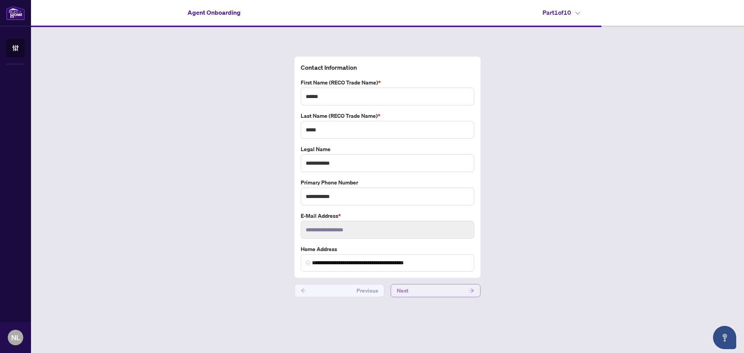
click at [432, 294] on button "Next" at bounding box center [436, 290] width 90 height 13
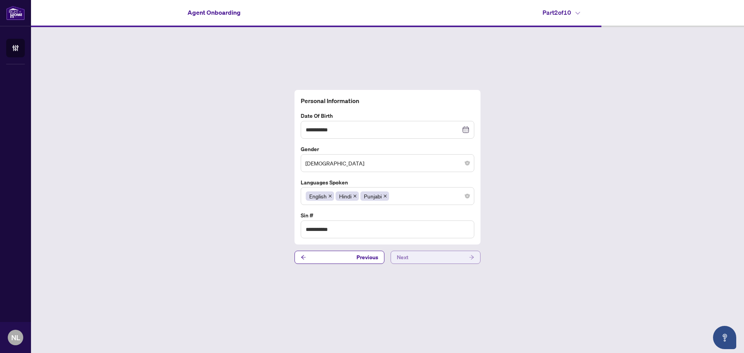
click at [444, 258] on button "Next" at bounding box center [436, 257] width 90 height 13
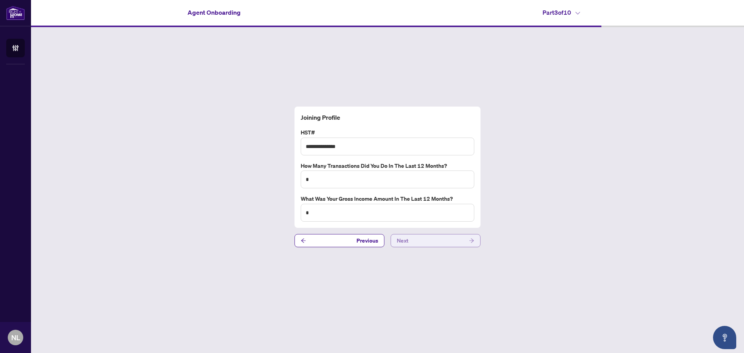
click at [435, 240] on button "Next" at bounding box center [436, 240] width 90 height 13
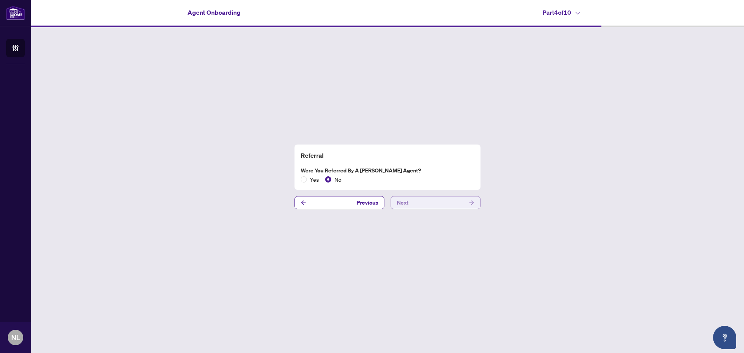
click at [435, 204] on button "Next" at bounding box center [436, 202] width 90 height 13
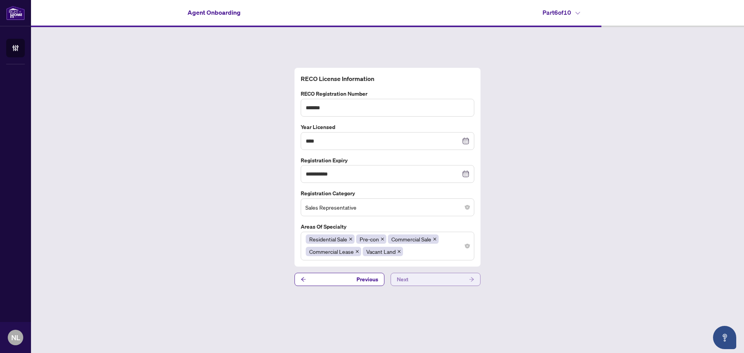
click at [439, 276] on button "Next" at bounding box center [436, 279] width 90 height 13
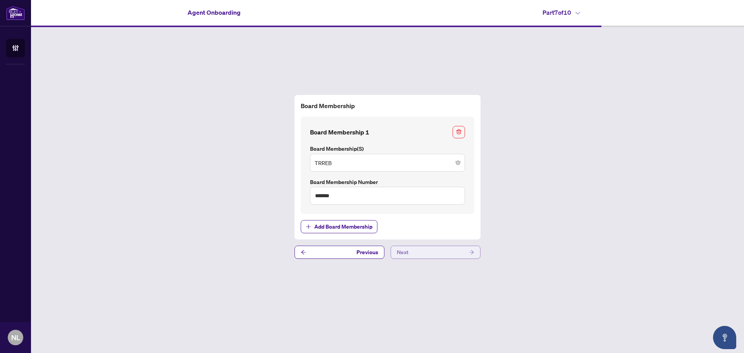
click at [435, 251] on button "Next" at bounding box center [436, 252] width 90 height 13
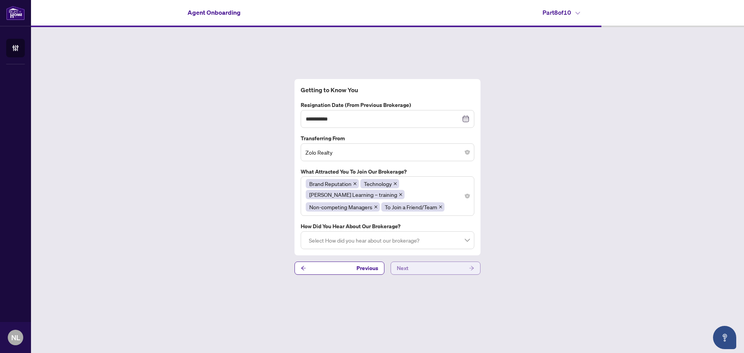
click at [439, 266] on button "Next" at bounding box center [436, 268] width 90 height 13
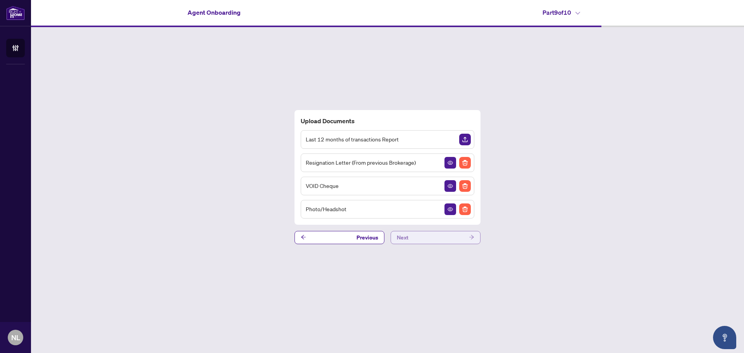
click at [448, 237] on button "Next" at bounding box center [436, 237] width 90 height 13
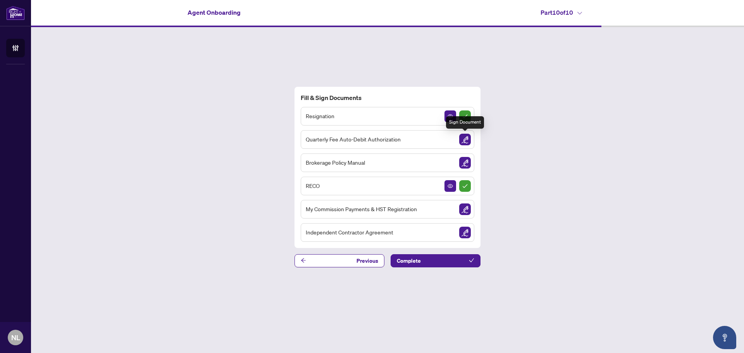
click at [465, 135] on img "Sign Document" at bounding box center [465, 140] width 12 height 12
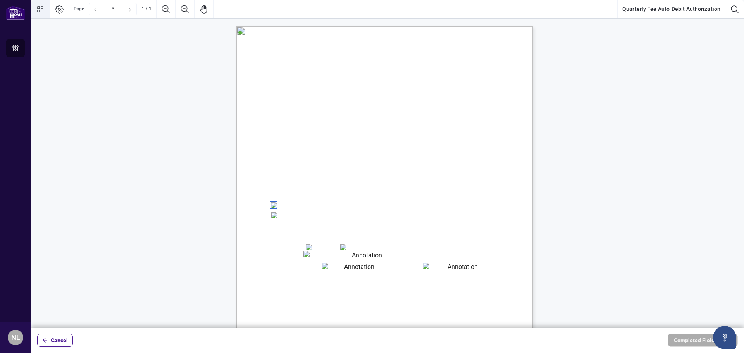
click at [46, 14] on button "Thumbnails" at bounding box center [40, 9] width 19 height 19
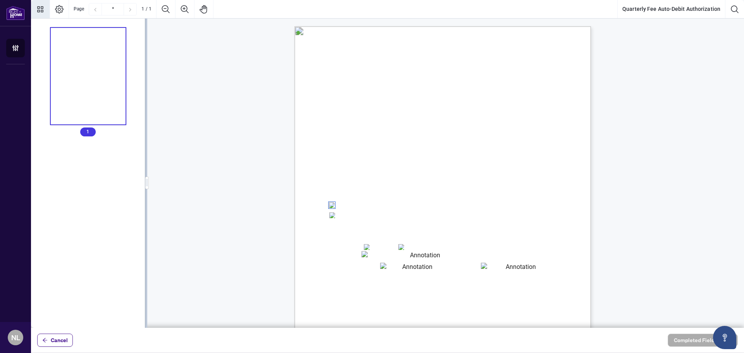
click at [46, 14] on button "Thumbnails" at bounding box center [40, 9] width 19 height 19
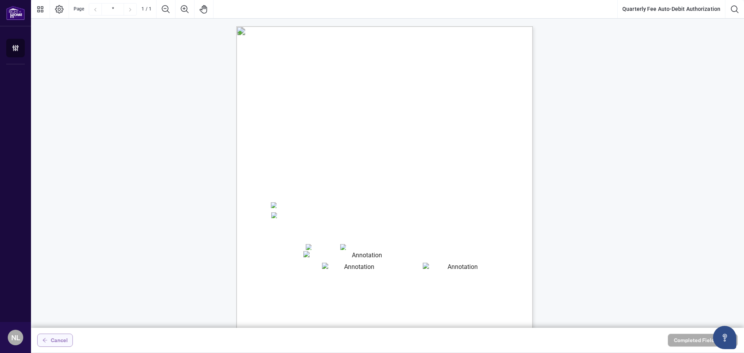
click at [60, 342] on span "Cancel" at bounding box center [59, 340] width 17 height 12
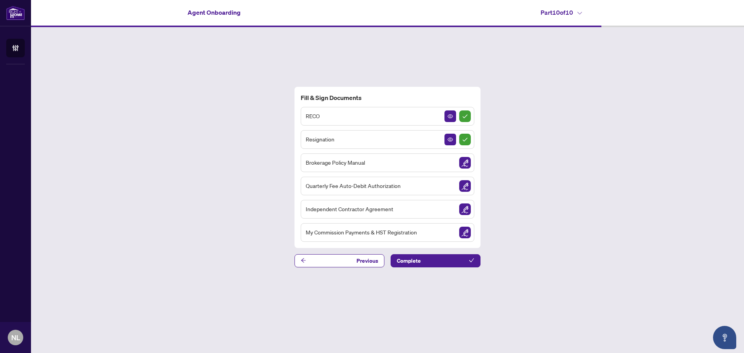
click at [457, 207] on div "Independent Contractor Agreement" at bounding box center [388, 209] width 174 height 19
click at [464, 208] on img "Sign Document" at bounding box center [465, 209] width 12 height 12
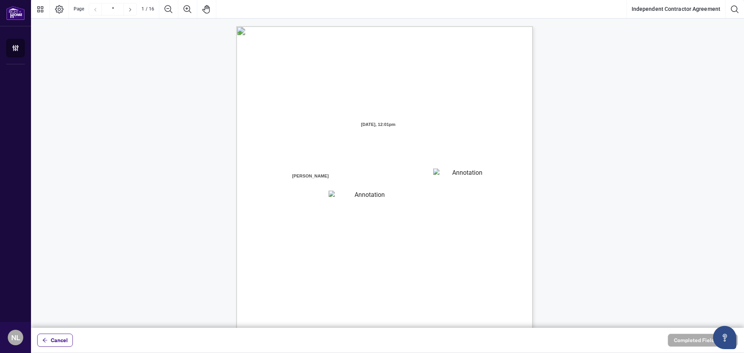
click at [437, 173] on textarea "01JYGZAKFHWMPY1N8C3Z46THAB" at bounding box center [464, 175] width 62 height 12
click at [439, 174] on textarea "01JYGZAKFHWMPY1N8C3Z46THAB" at bounding box center [464, 175] width 62 height 12
click at [445, 176] on textarea "01JYGZAKFHWMPY1N8C3Z46THAB" at bounding box center [464, 175] width 62 height 12
click at [451, 176] on textarea "01JYGZAKFHWMPY1N8C3Z46THAB" at bounding box center [464, 175] width 62 height 12
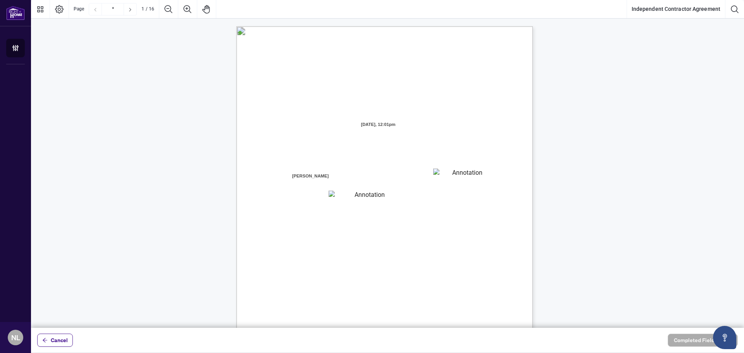
click at [456, 178] on textarea "01JYGZAKFHWMPY1N8C3Z46THAB" at bounding box center [464, 175] width 62 height 12
click at [384, 198] on textarea "01JYGZAQMTWRDFJQJ4WJ0G3B21" at bounding box center [367, 196] width 76 height 10
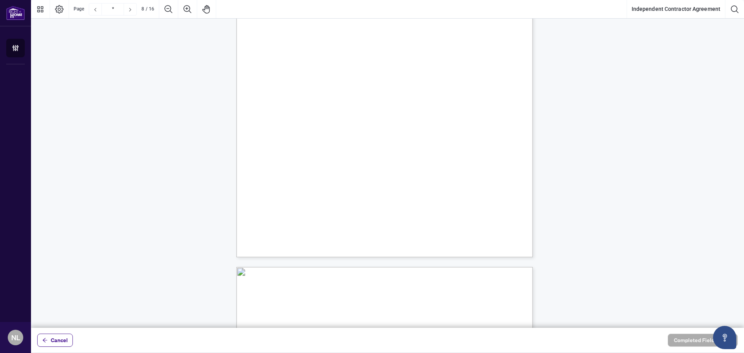
scroll to position [3022, 0]
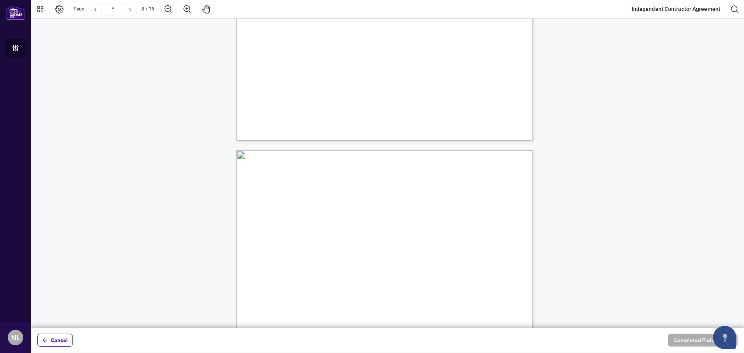
type input "*"
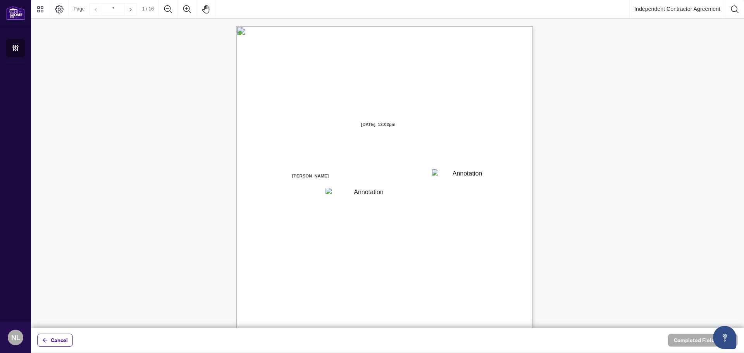
click at [450, 176] on textarea "01K2CXW2SFJWYPB5CZBEAENCC3" at bounding box center [464, 175] width 64 height 12
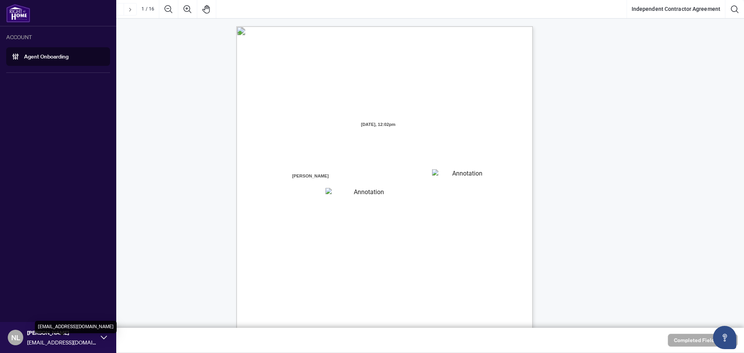
click at [95, 338] on span "[EMAIL_ADDRESS][DOMAIN_NAME]" at bounding box center [62, 342] width 70 height 9
click at [35, 307] on span "Logout" at bounding box center [30, 307] width 17 height 12
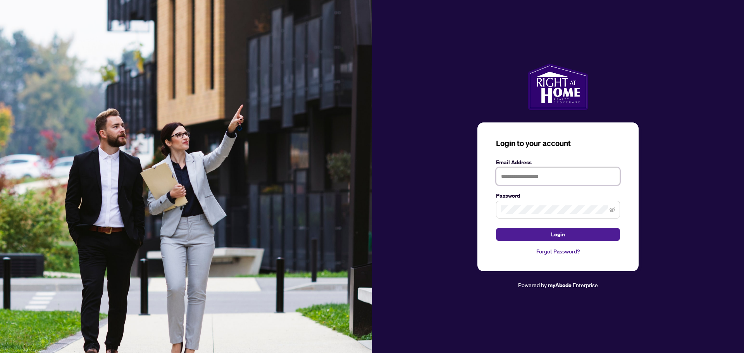
type input "**********"
click at [429, 287] on article "Powered by myAbode Enterprise" at bounding box center [558, 285] width 372 height 9
click at [536, 232] on button "Login" at bounding box center [558, 234] width 124 height 13
